Goal: Task Accomplishment & Management: Use online tool/utility

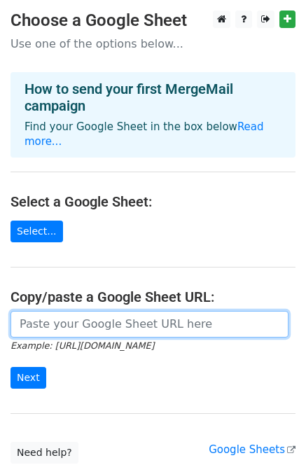
click at [73, 316] on input "url" at bounding box center [150, 324] width 278 height 27
paste input "https://docs.google.com/spreadsheets/d/1S2sbu9Vqs85sWCfUMTuHpco6fIbz6QXXe_D6Cxq…"
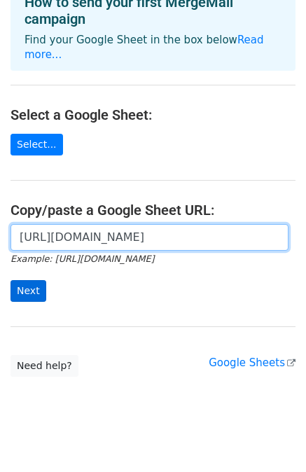
type input "[URL][DOMAIN_NAME]"
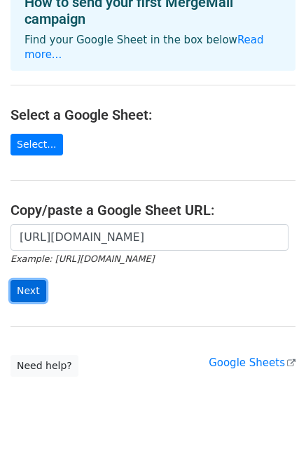
scroll to position [0, 0]
click at [25, 280] on input "Next" at bounding box center [29, 291] width 36 height 22
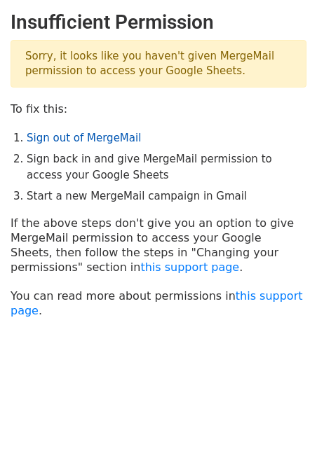
click at [106, 133] on link "Sign out of MergeMail" at bounding box center [84, 138] width 114 height 13
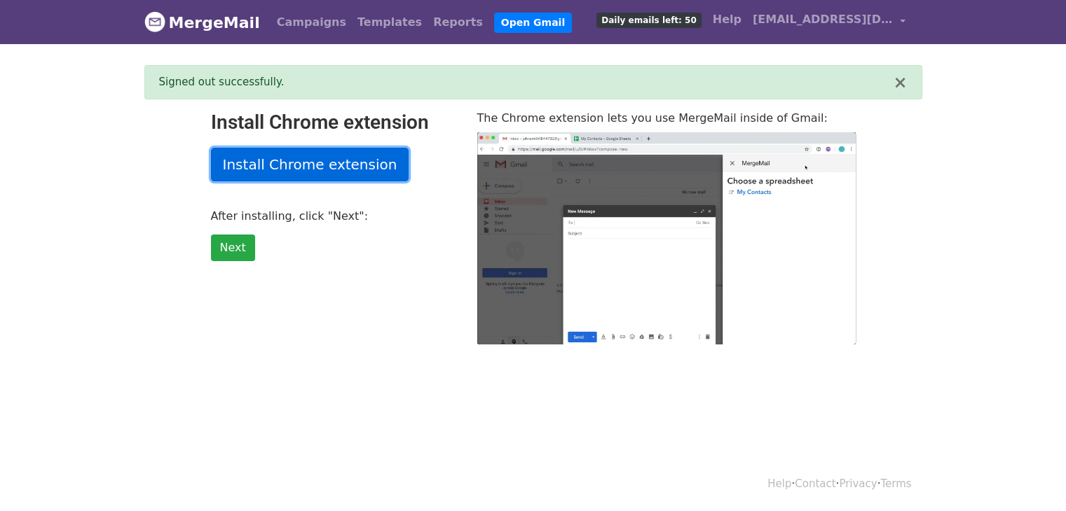
click at [329, 174] on link "Install Chrome extension" at bounding box center [310, 165] width 198 height 34
click at [304, 164] on link "Install Chrome extension" at bounding box center [310, 165] width 198 height 34
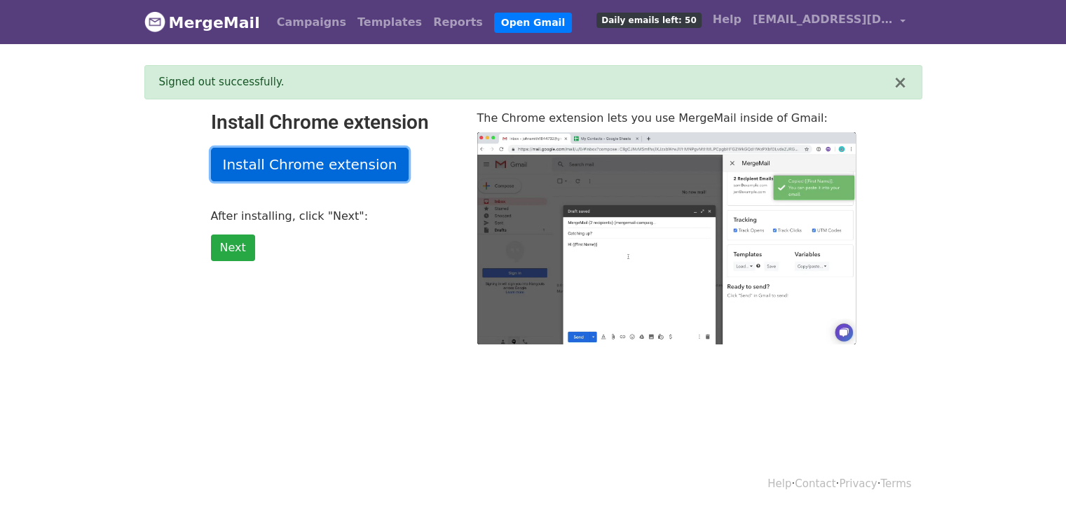
type input "38.86"
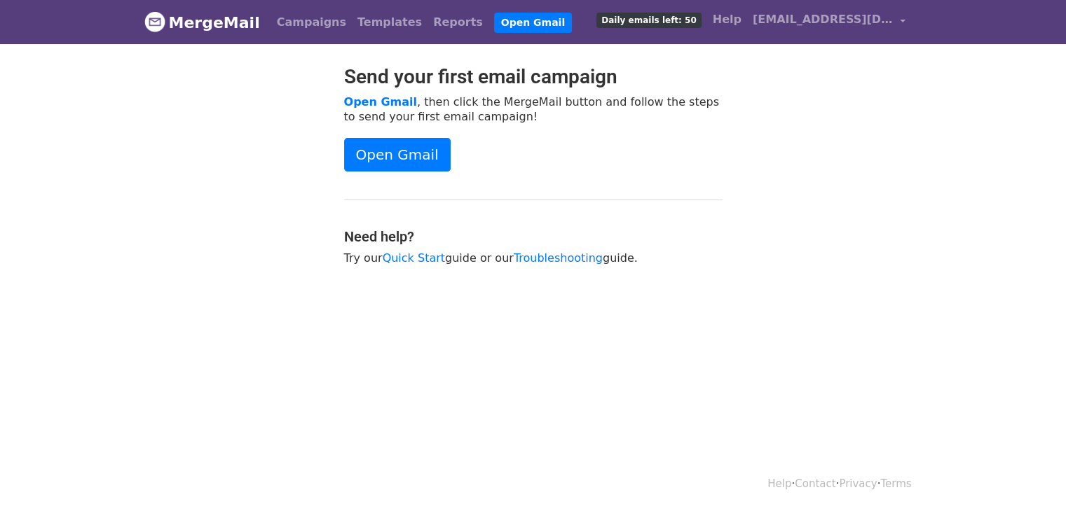
click at [986, 111] on body "MergeMail Campaigns Templates Reports Open Gmail Daily emails left: 50 Help kan…" at bounding box center [533, 168] width 1066 height 336
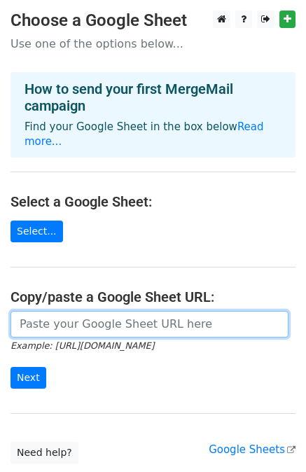
click at [36, 311] on input "url" at bounding box center [150, 324] width 278 height 27
click at [35, 311] on input "url" at bounding box center [150, 324] width 278 height 27
paste input "[URL][DOMAIN_NAME]"
type input "[URL][DOMAIN_NAME]"
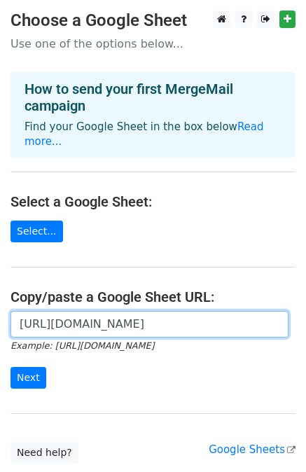
scroll to position [0, 0]
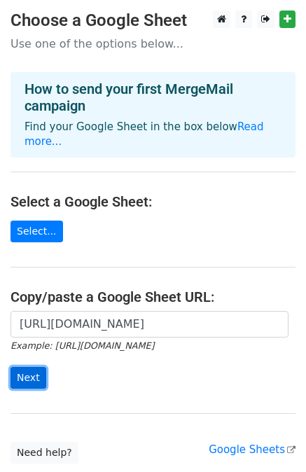
click at [36, 367] on input "Next" at bounding box center [29, 378] width 36 height 22
